Goal: Connect with others: Connect with others

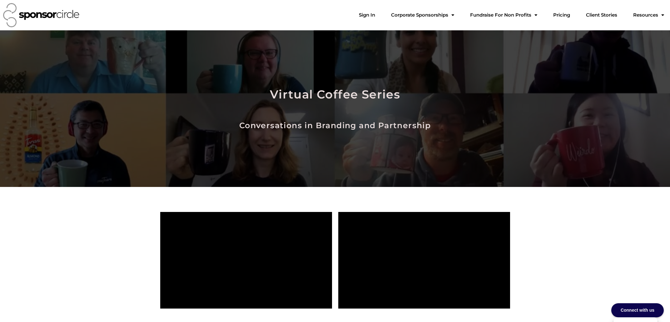
scroll to position [9126, 0]
click at [380, 18] on link "Sign In" at bounding box center [367, 15] width 26 height 12
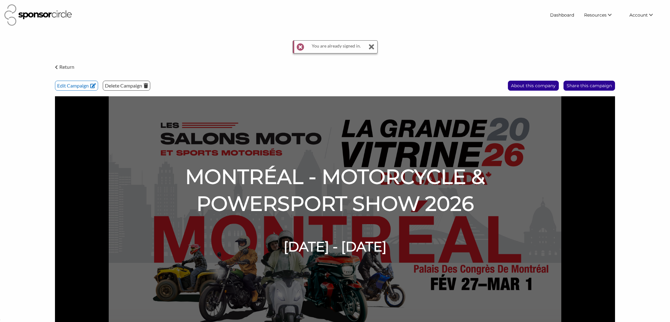
scroll to position [9127, 0]
drag, startPoint x: 365, startPoint y: 47, endPoint x: 369, endPoint y: 47, distance: 4.1
click at [365, 47] on div "You are already signed in." at bounding box center [335, 46] width 85 height 13
click at [372, 47] on icon at bounding box center [372, 46] width 6 height 12
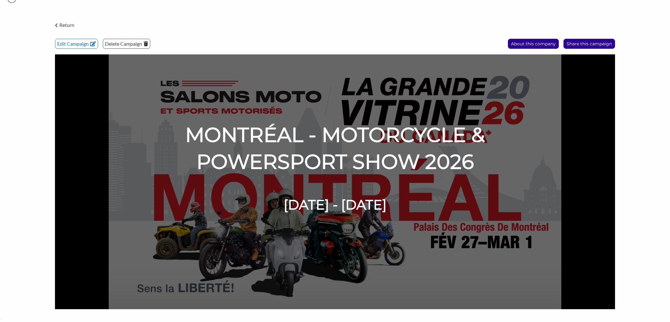
scroll to position [0, 0]
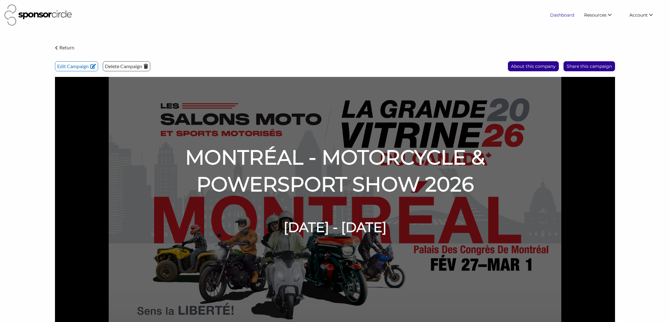
click at [567, 12] on link "Dashboard" at bounding box center [562, 14] width 34 height 11
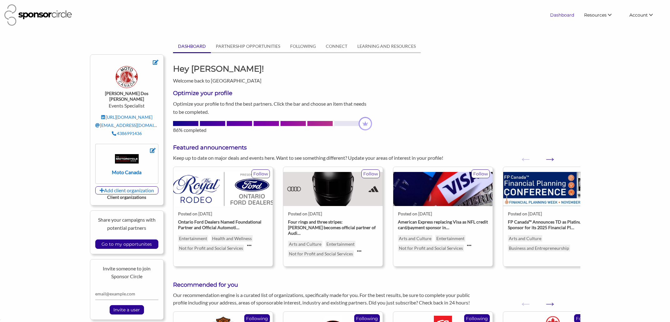
scroll to position [9127, 0]
click at [590, 28] on link "Find New Partners" at bounding box center [593, 26] width 62 height 11
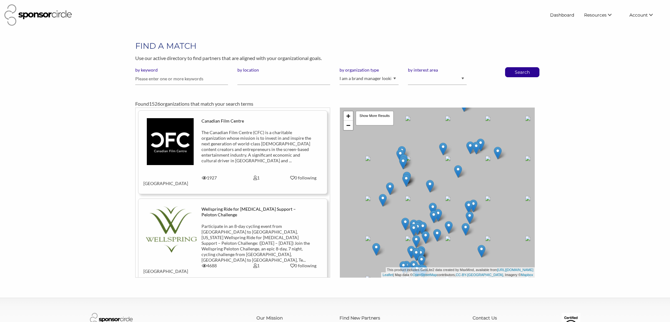
scroll to position [9127, 0]
click at [380, 80] on select "I am an event organizer seeking new partnerships with suppliers, exhibitors or …" at bounding box center [369, 79] width 59 height 12
click at [340, 73] on select "I am an event organizer seeking new partnerships with suppliers, exhibitors or …" at bounding box center [369, 79] width 59 height 12
click at [186, 77] on input "text" at bounding box center [181, 79] width 93 height 12
type input "motorcycle"
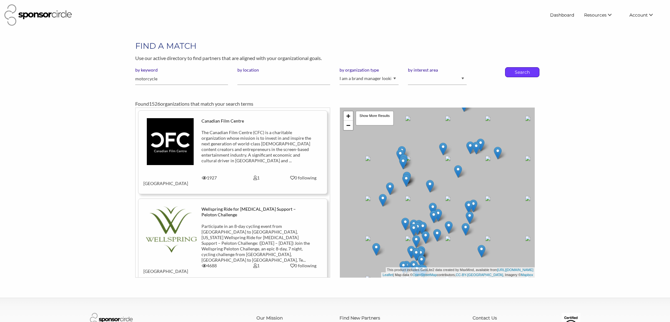
click at [520, 73] on p "Search" at bounding box center [522, 71] width 21 height 9
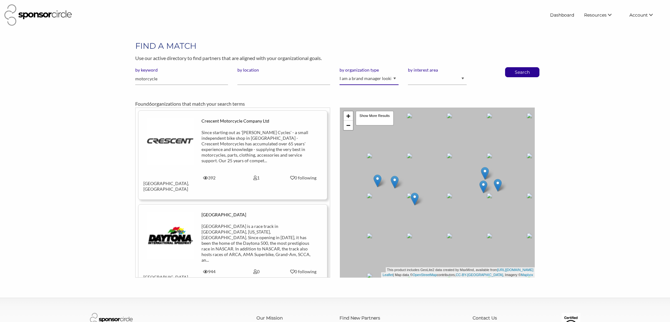
click at [381, 80] on select "I am an event organizer seeking new partnerships with suppliers, exhibitors or …" at bounding box center [369, 79] width 59 height 12
click at [340, 73] on select "I am an event organizer seeking new partnerships with suppliers, exhibitors or …" at bounding box center [369, 79] width 59 height 12
click at [519, 74] on p "Search" at bounding box center [522, 71] width 21 height 9
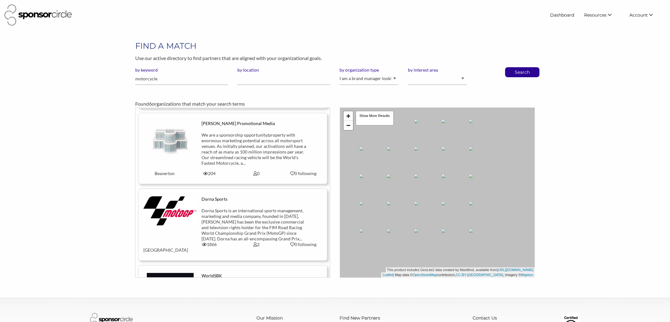
scroll to position [319, 0]
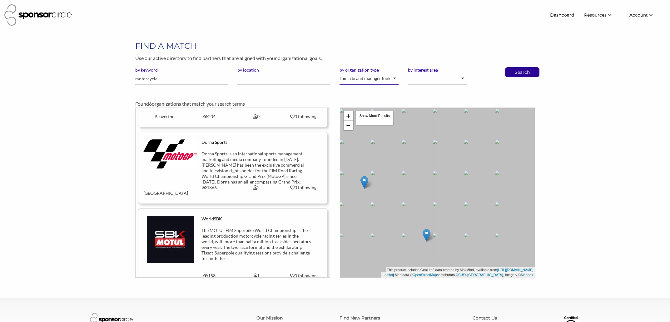
click at [344, 78] on select "I am an event organizer seeking new partnerships with suppliers, exhibitors or …" at bounding box center [369, 79] width 59 height 12
select select "Agency"
click at [340, 73] on select "I am an event organizer seeking new partnerships with suppliers, exhibitors or …" at bounding box center [369, 79] width 59 height 12
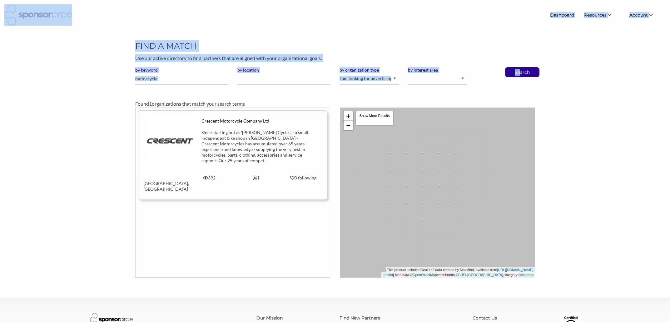
scroll to position [9127, 0]
click at [380, 78] on select "I am an event organizer seeking new partnerships with suppliers, exhibitors or …" at bounding box center [369, 79] width 59 height 12
select select "Creator"
click at [340, 73] on select "I am an event organizer seeking new partnerships with suppliers, exhibitors or …" at bounding box center [369, 79] width 59 height 12
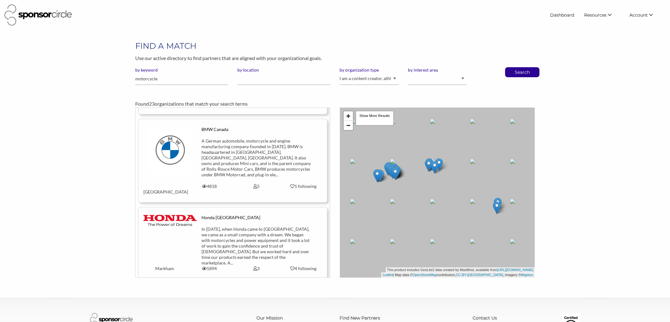
scroll to position [196, 0]
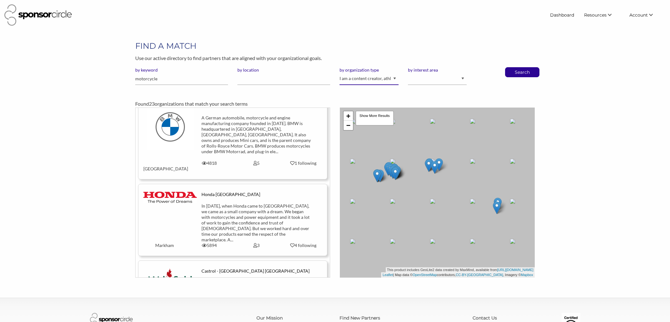
click at [377, 77] on select "I am an event organizer seeking new partnerships with suppliers, exhibitors or …" at bounding box center [369, 79] width 59 height 12
select select
click at [340, 73] on select "I am an event organizer seeking new partnerships with suppliers, exhibitors or …" at bounding box center [369, 79] width 59 height 12
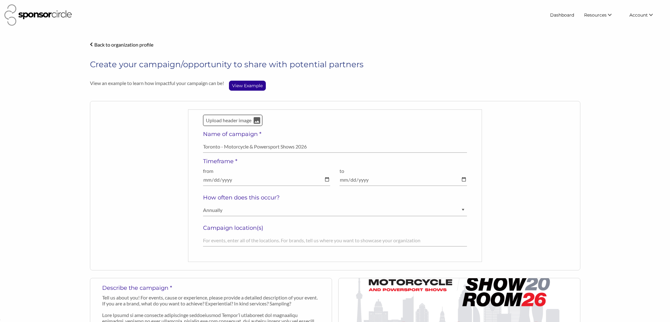
select select "Annually"
click at [49, 17] on img at bounding box center [37, 14] width 67 height 21
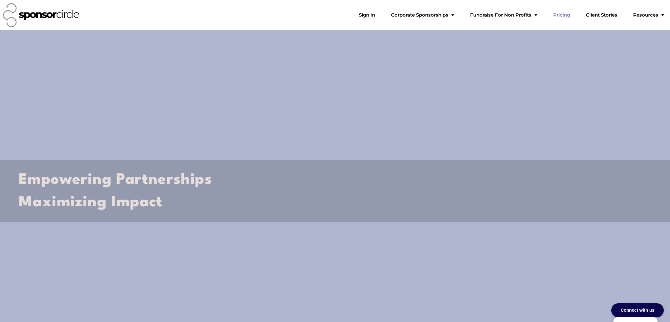
scroll to position [9126, 0]
click at [567, 16] on link "Pricing" at bounding box center [561, 15] width 27 height 12
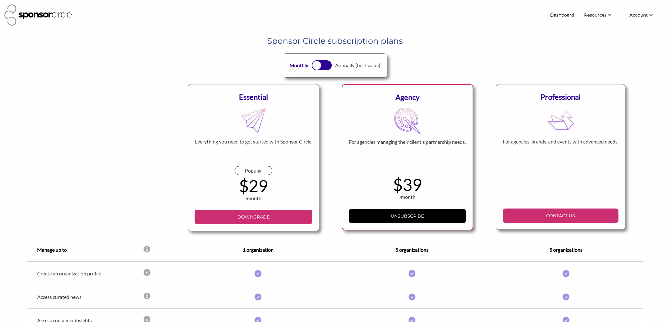
scroll to position [9127, 0]
click at [561, 13] on link "Dashboard" at bounding box center [562, 14] width 34 height 11
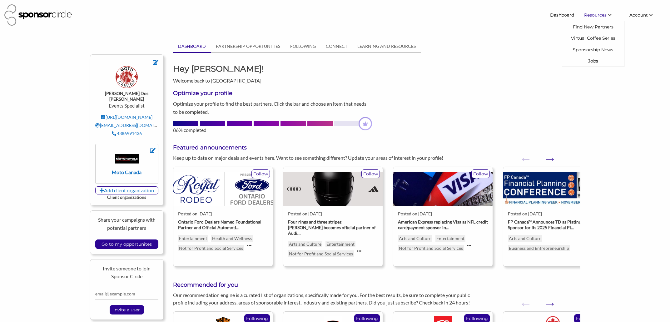
scroll to position [9127, 0]
click at [139, 240] on input "Go to my opportunites" at bounding box center [126, 244] width 57 height 9
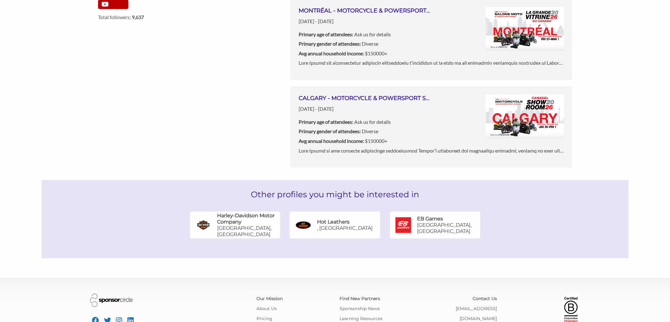
scroll to position [345, 0]
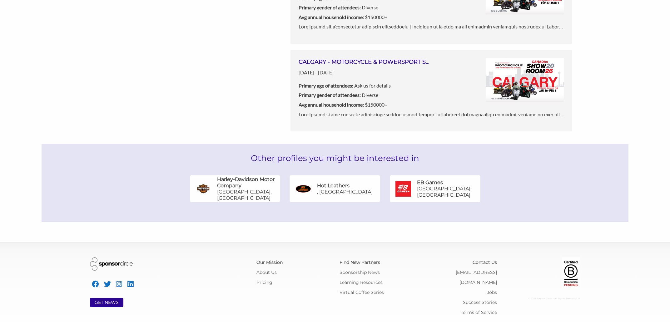
click at [420, 191] on p "[GEOGRAPHIC_DATA], [GEOGRAPHIC_DATA]" at bounding box center [448, 192] width 63 height 12
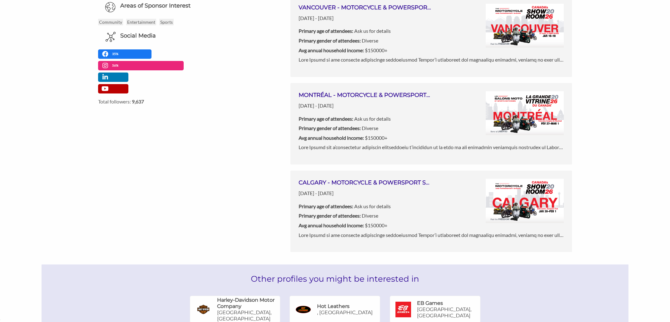
scroll to position [212, 0]
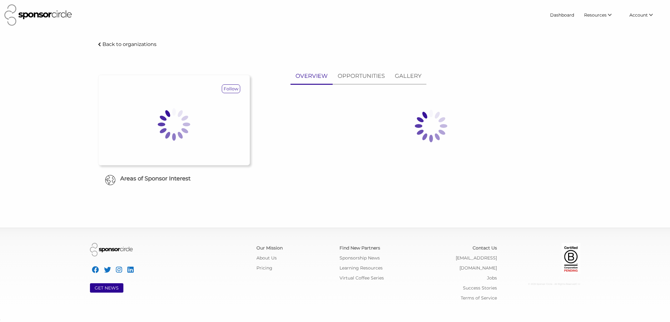
scroll to position [9127, 0]
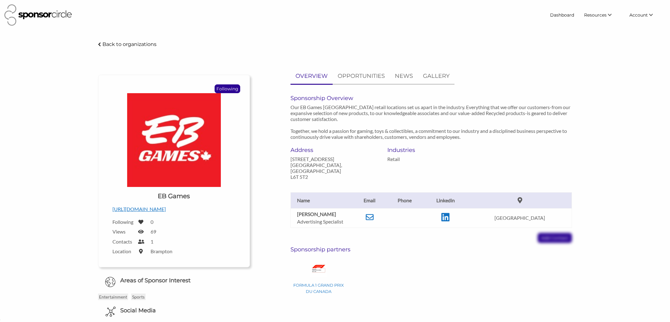
drag, startPoint x: 344, startPoint y: 209, endPoint x: 297, endPoint y: 207, distance: 46.9
type textarea "[PERSON_NAME]"
click at [296, 208] on td "[PERSON_NAME] Advertising Specialist" at bounding box center [321, 217] width 62 height 19
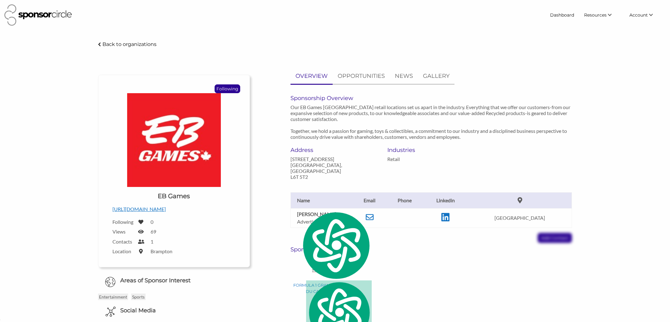
copy b "[PERSON_NAME]"
click at [289, 70] on div "OVERVIEW OPPORTUNITIES NEWS GALLERY Sponsorship Overview Our EB Games [GEOGRAPH…" at bounding box center [416, 184] width 322 height 232
